Goal: Information Seeking & Learning: Learn about a topic

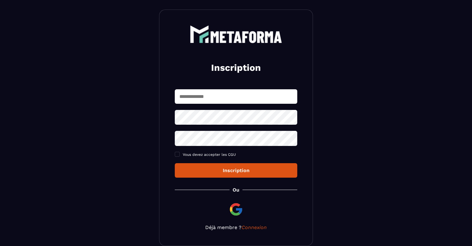
scroll to position [52, 0]
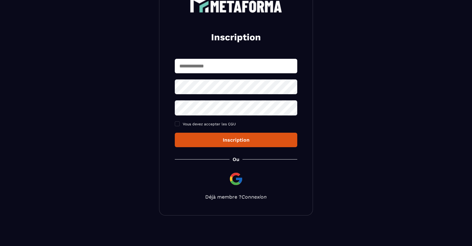
click at [247, 164] on link "Connexion" at bounding box center [254, 197] width 25 height 6
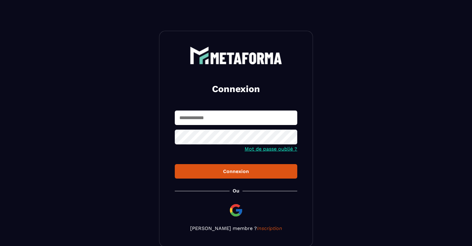
click at [208, 116] on input "text" at bounding box center [236, 117] width 122 height 14
type input "**********"
click at [175, 164] on button "Connexion" at bounding box center [236, 171] width 122 height 14
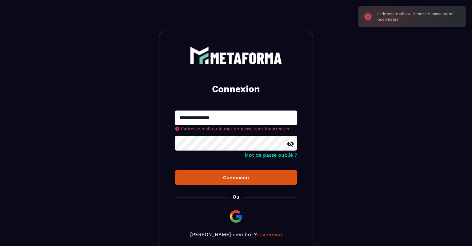
click at [175, 170] on button "Connexion" at bounding box center [236, 177] width 122 height 14
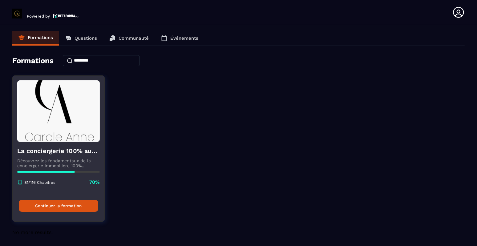
click at [87, 205] on button "Continuer la formation" at bounding box center [58, 206] width 79 height 12
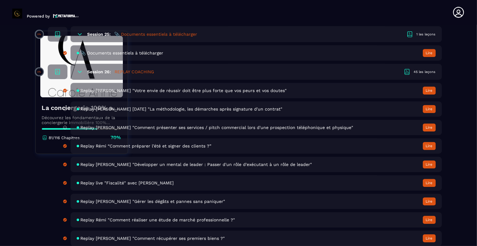
scroll to position [1908, 0]
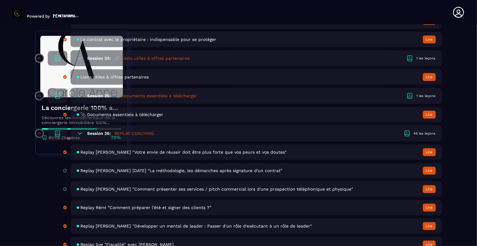
click at [198, 178] on div "Replay [PERSON_NAME] [DATE] "La méthodologie, les démarches après signature d'u…" at bounding box center [255, 170] width 371 height 15
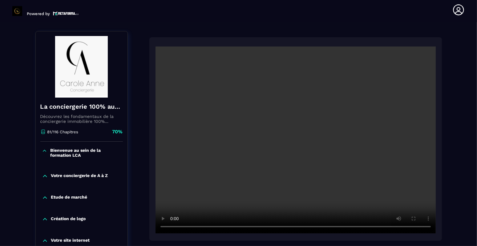
scroll to position [62, 0]
